Goal: Find specific page/section: Find specific page/section

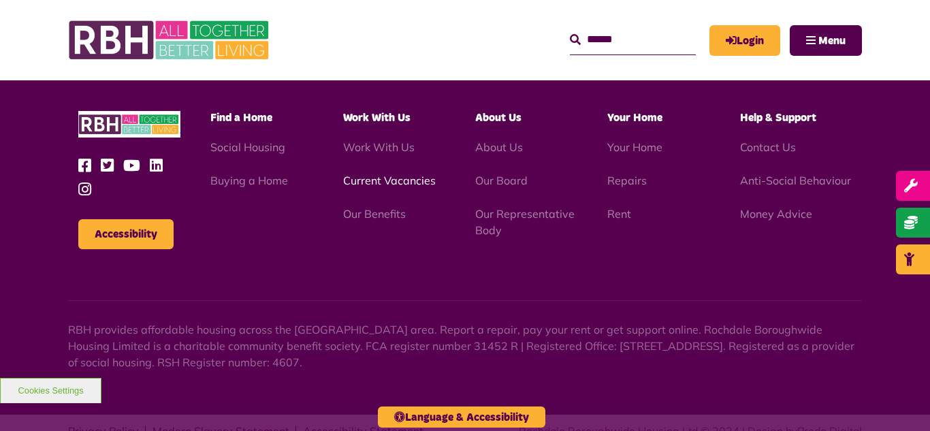
scroll to position [3953, 0]
click at [368, 174] on link "Current Vacancies" at bounding box center [389, 181] width 93 height 14
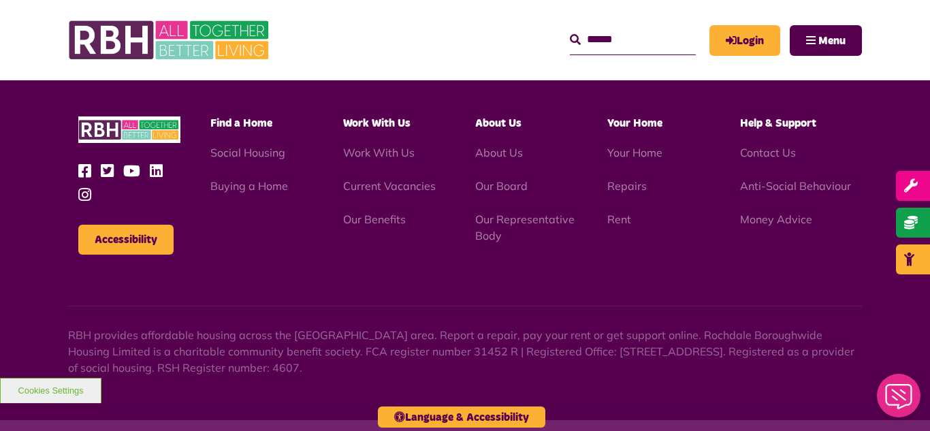
scroll to position [3953, 0]
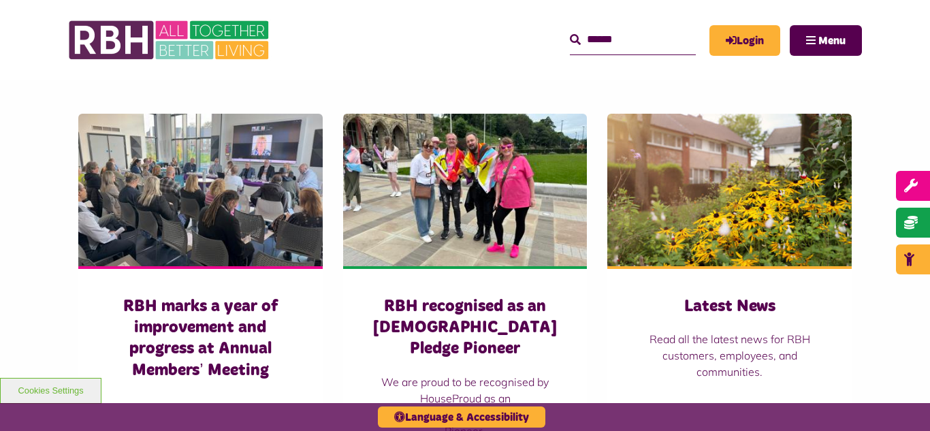
scroll to position [926, 0]
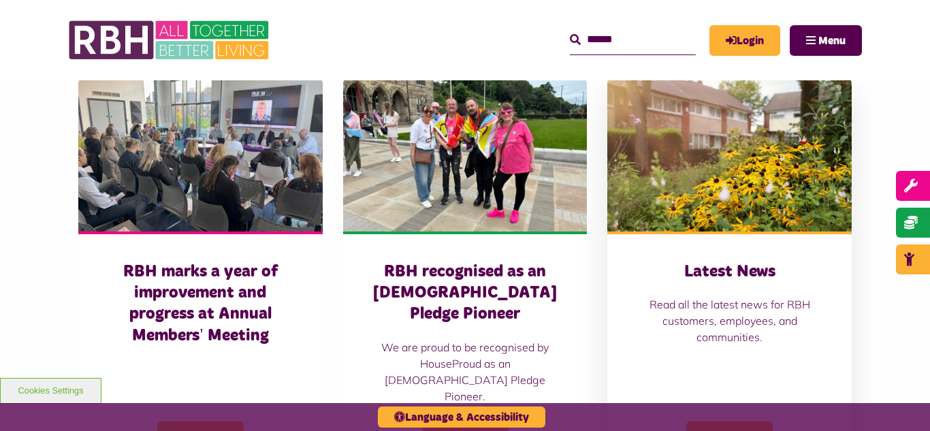
click at [725, 203] on img at bounding box center [729, 155] width 244 height 153
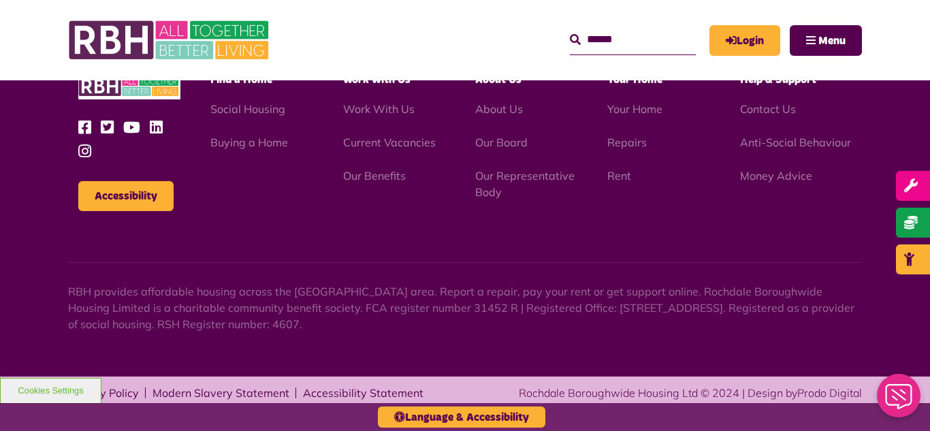
scroll to position [1937, 0]
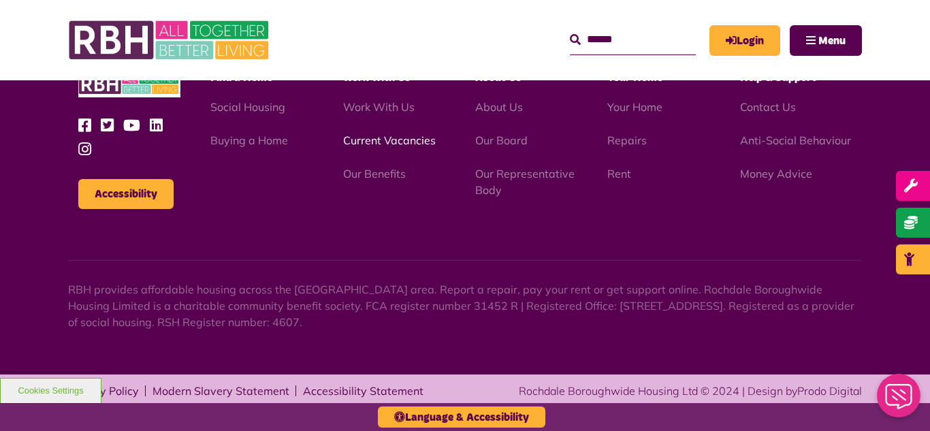
click at [368, 143] on link "Current Vacancies" at bounding box center [389, 140] width 93 height 14
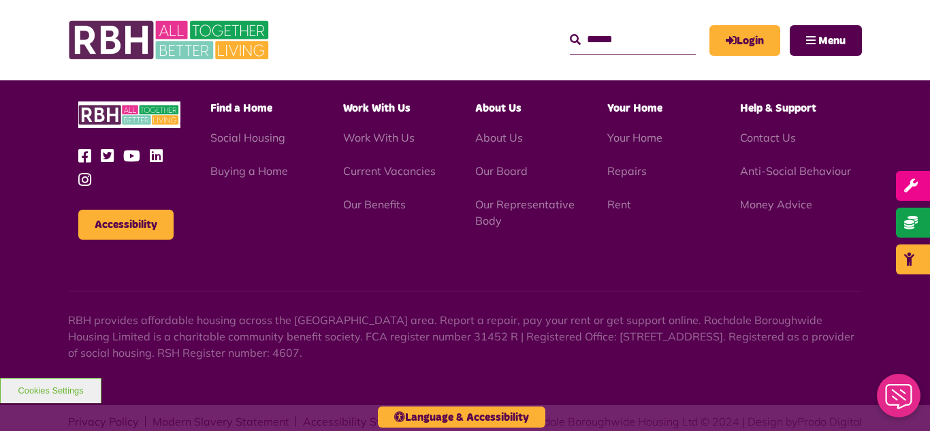
scroll to position [1600, 0]
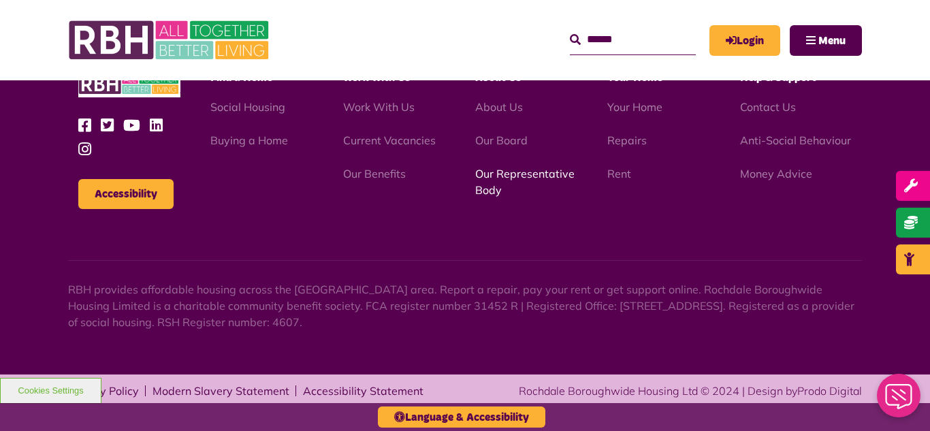
click at [500, 176] on link "Our Representative Body" at bounding box center [524, 182] width 99 height 30
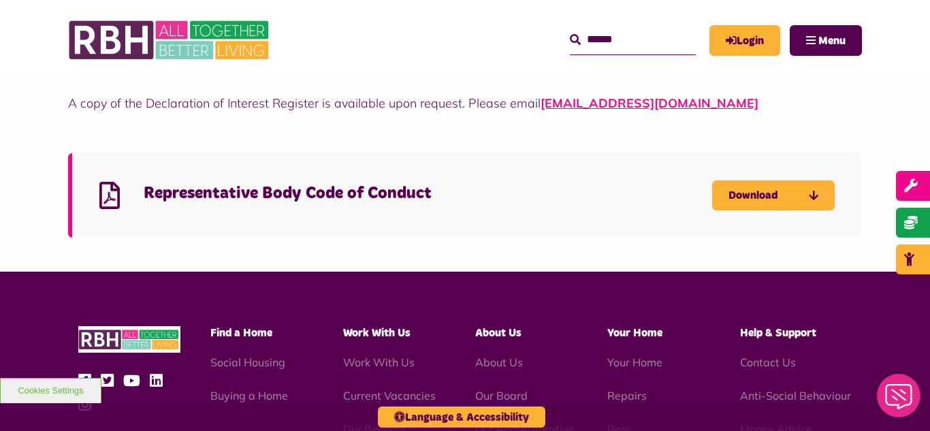
scroll to position [3840, 0]
